Goal: Information Seeking & Learning: Learn about a topic

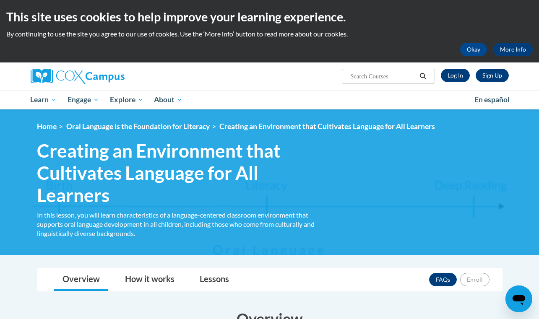
click at [458, 76] on link "Log In" at bounding box center [455, 75] width 29 height 13
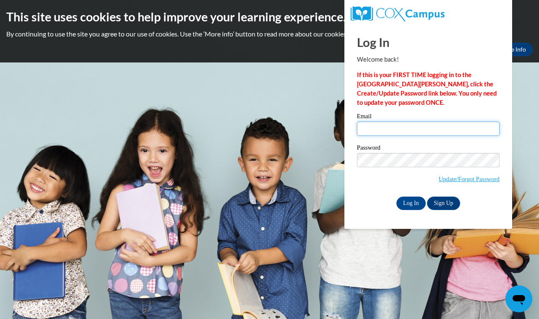
type input "olivia.sathre@bend.k12.or.us"
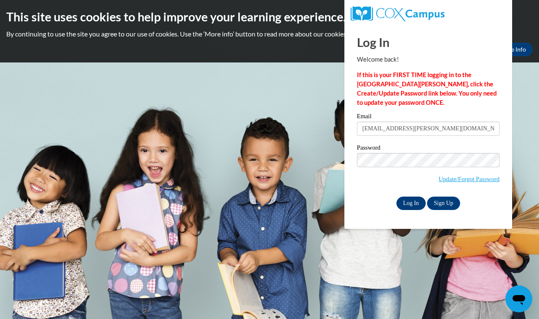
click at [408, 204] on input "Log In" at bounding box center [411, 203] width 29 height 13
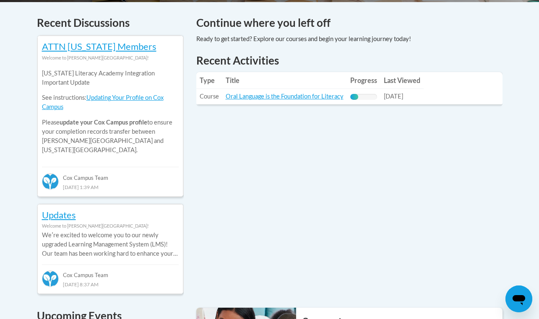
scroll to position [358, 0]
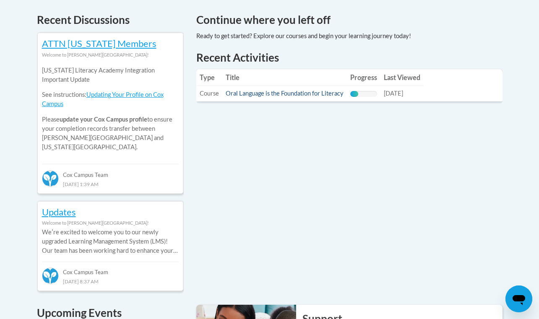
click at [310, 94] on link "Oral Language is the Foundation for Literacy" at bounding box center [285, 93] width 118 height 7
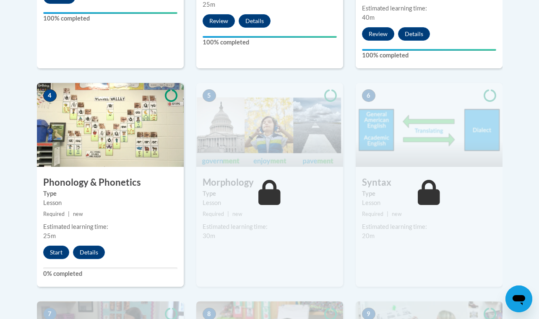
scroll to position [468, 0]
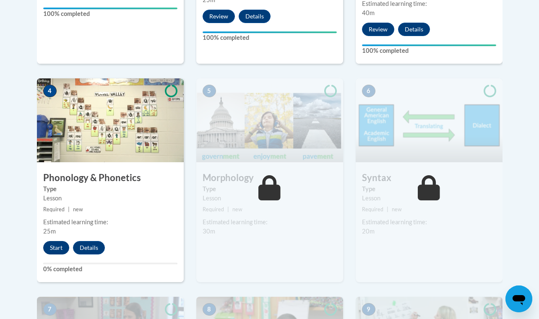
click at [56, 246] on button "Start" at bounding box center [56, 247] width 26 height 13
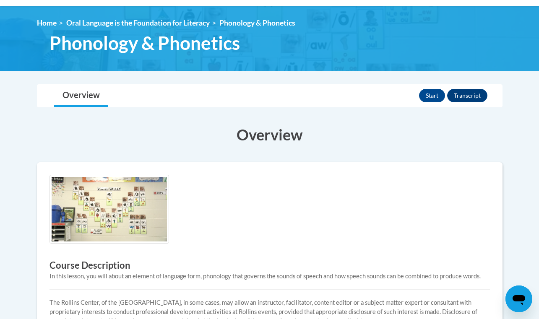
scroll to position [92, 0]
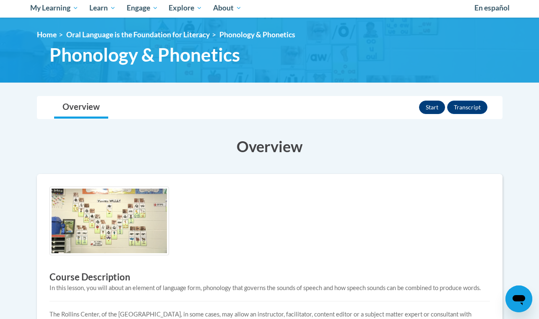
click at [436, 107] on button "Start" at bounding box center [432, 107] width 26 height 13
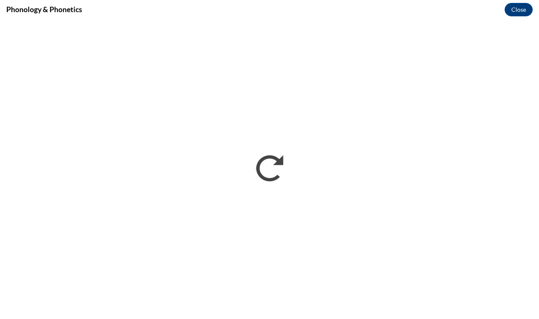
scroll to position [0, 0]
click at [519, 7] on button "Close" at bounding box center [519, 9] width 28 height 13
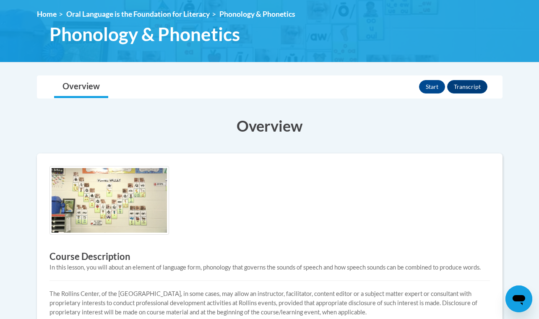
scroll to position [119, 0]
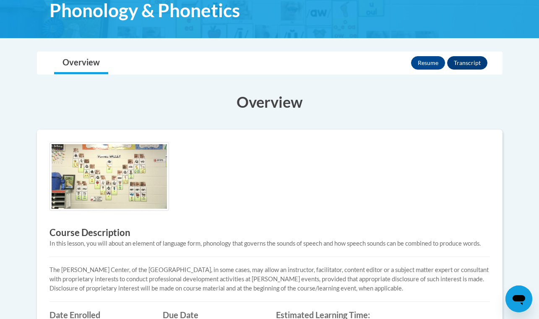
scroll to position [135, 0]
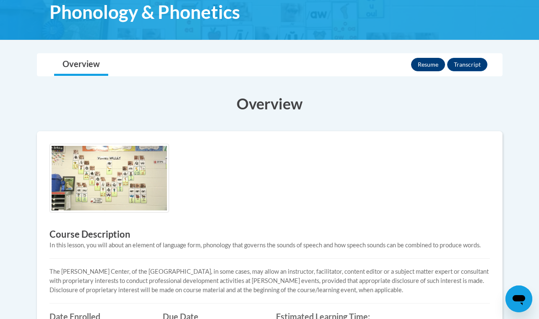
click at [432, 65] on button "Resume" at bounding box center [428, 64] width 34 height 13
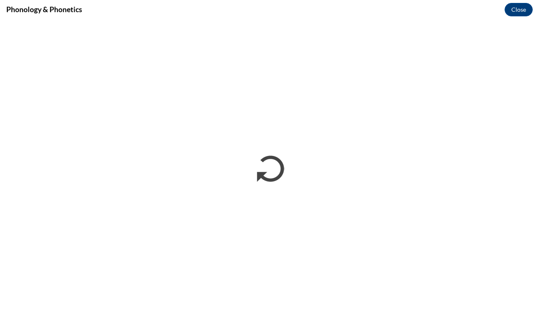
scroll to position [0, 0]
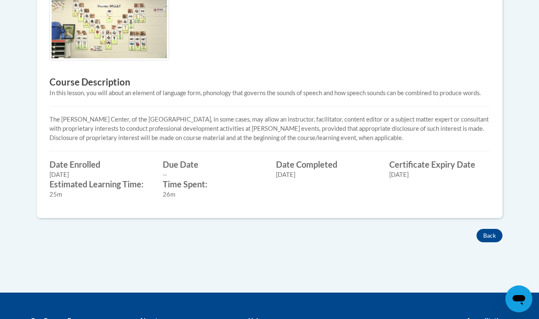
scroll to position [282, 0]
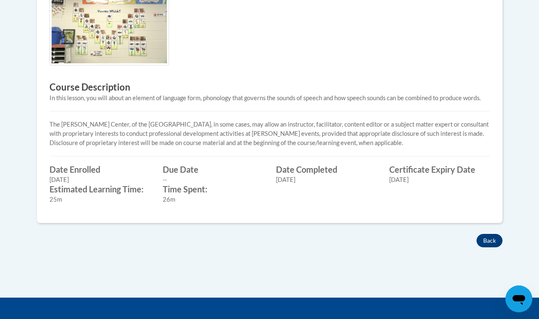
click at [495, 243] on button "Back" at bounding box center [490, 240] width 26 height 13
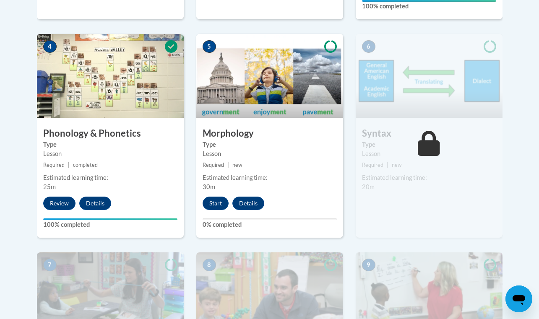
scroll to position [493, 0]
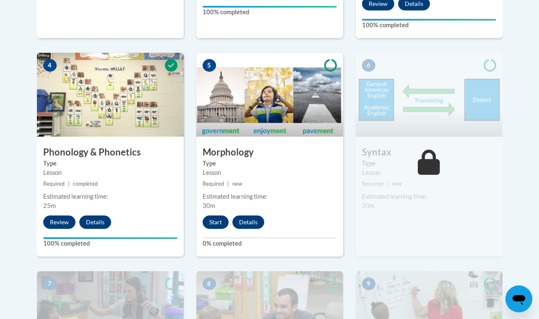
click at [216, 222] on button "Start" at bounding box center [216, 222] width 26 height 13
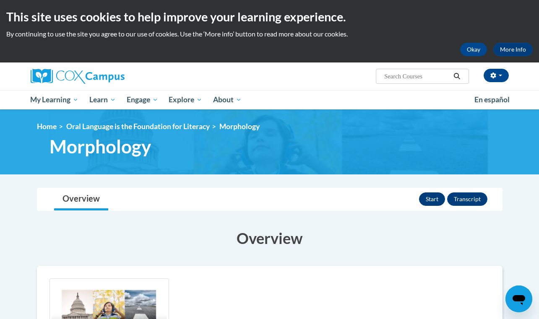
click at [431, 202] on button "Start" at bounding box center [432, 199] width 26 height 13
